Goal: Task Accomplishment & Management: Manage account settings

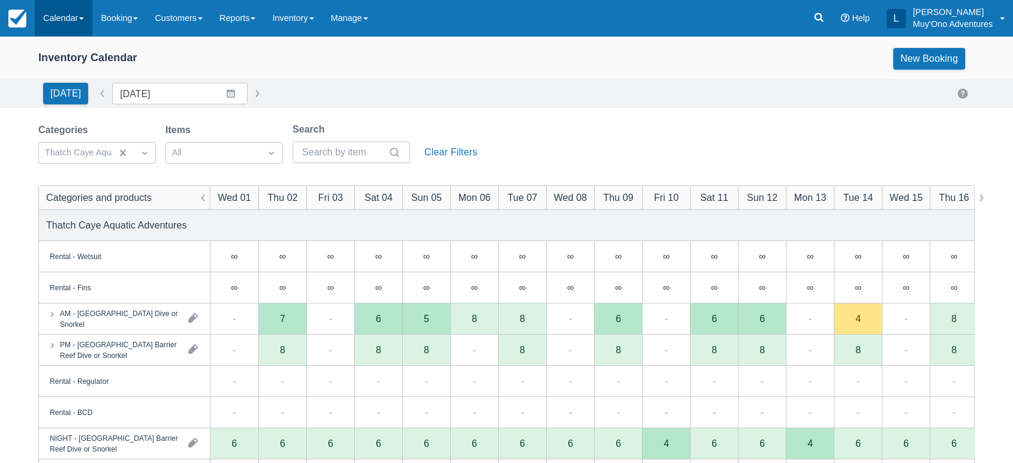
click at [82, 14] on link "Calendar" at bounding box center [64, 18] width 58 height 36
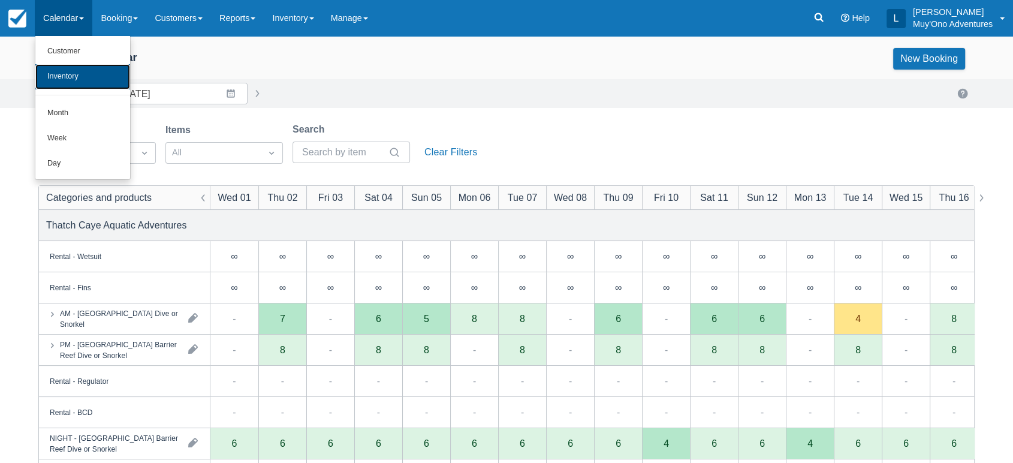
click at [82, 76] on link "Inventory" at bounding box center [82, 76] width 95 height 25
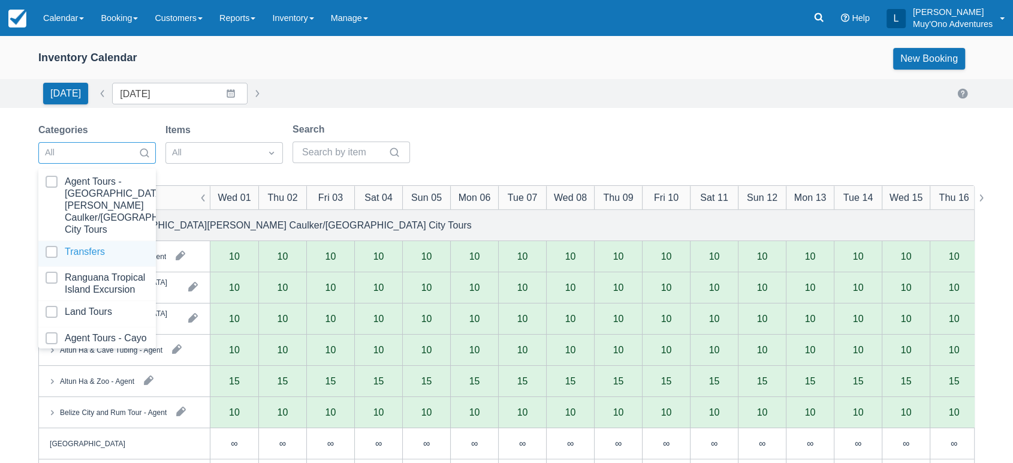
scroll to position [119, 0]
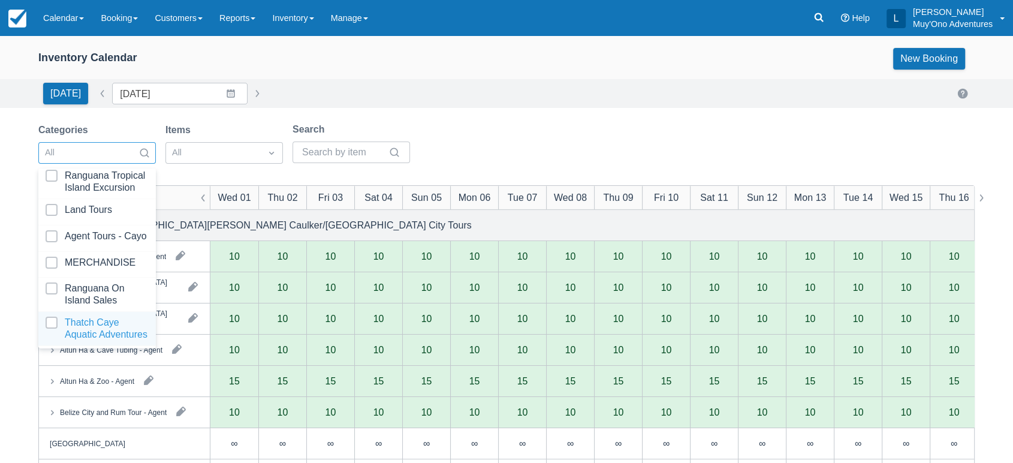
click at [58, 318] on div at bounding box center [97, 329] width 103 height 24
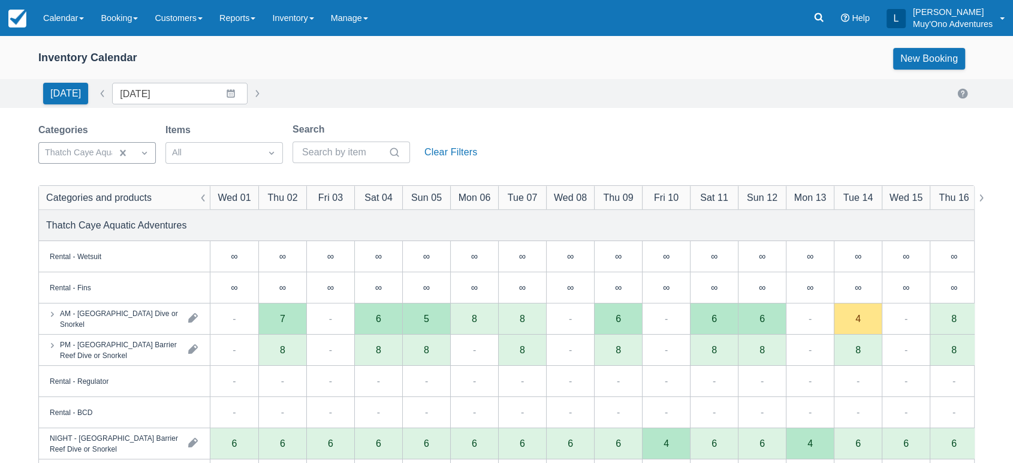
click at [513, 112] on div "Inventory Calendar New Booking Today Date 10/01/25 Navigate forward to interact…" at bounding box center [506, 384] width 1013 height 697
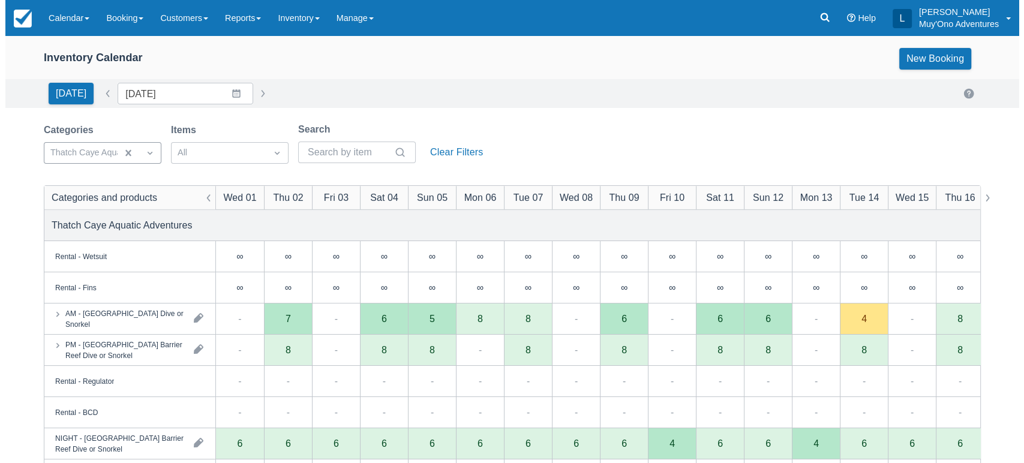
scroll to position [269, 0]
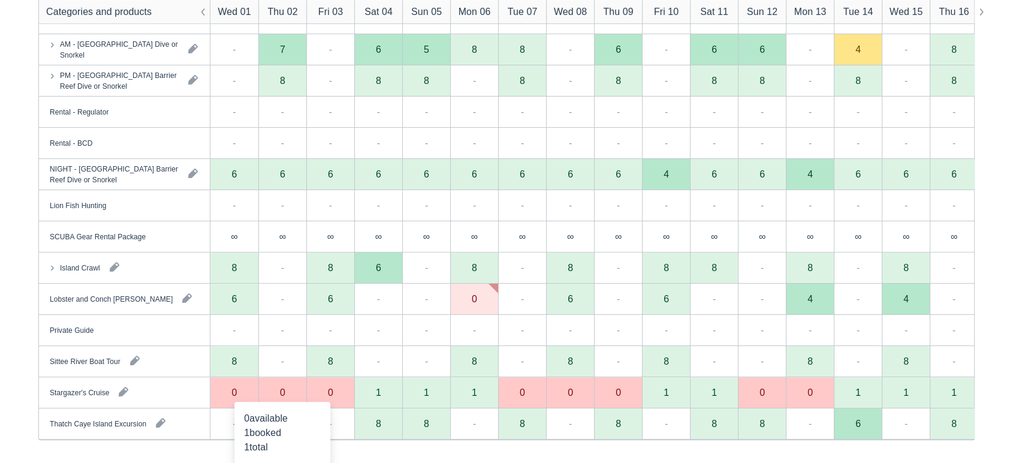
click at [281, 398] on div "0" at bounding box center [282, 392] width 48 height 31
